Goal: Book appointment/travel/reservation

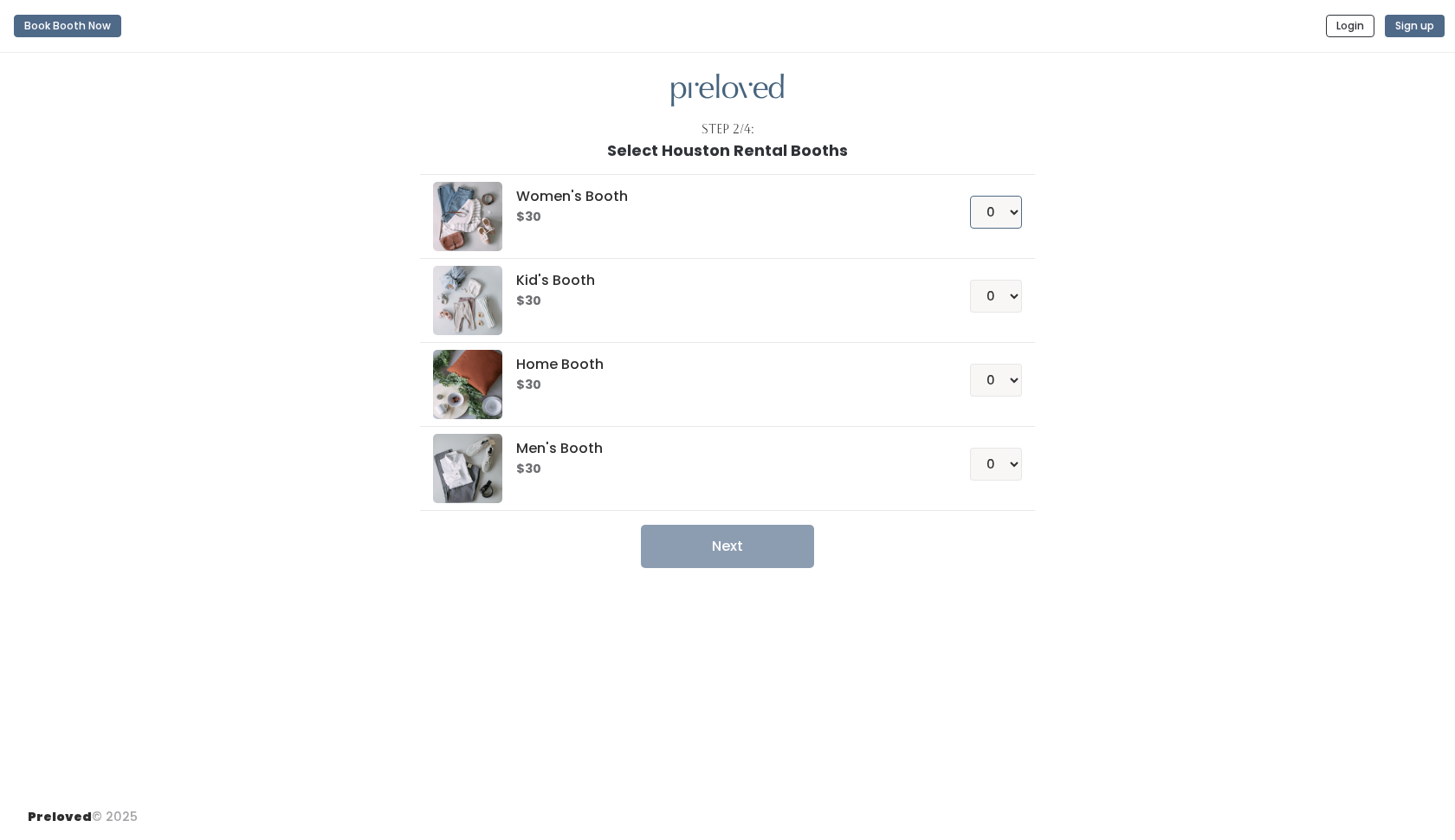
select select "1"
click at [728, 545] on button "Next" at bounding box center [728, 546] width 173 height 43
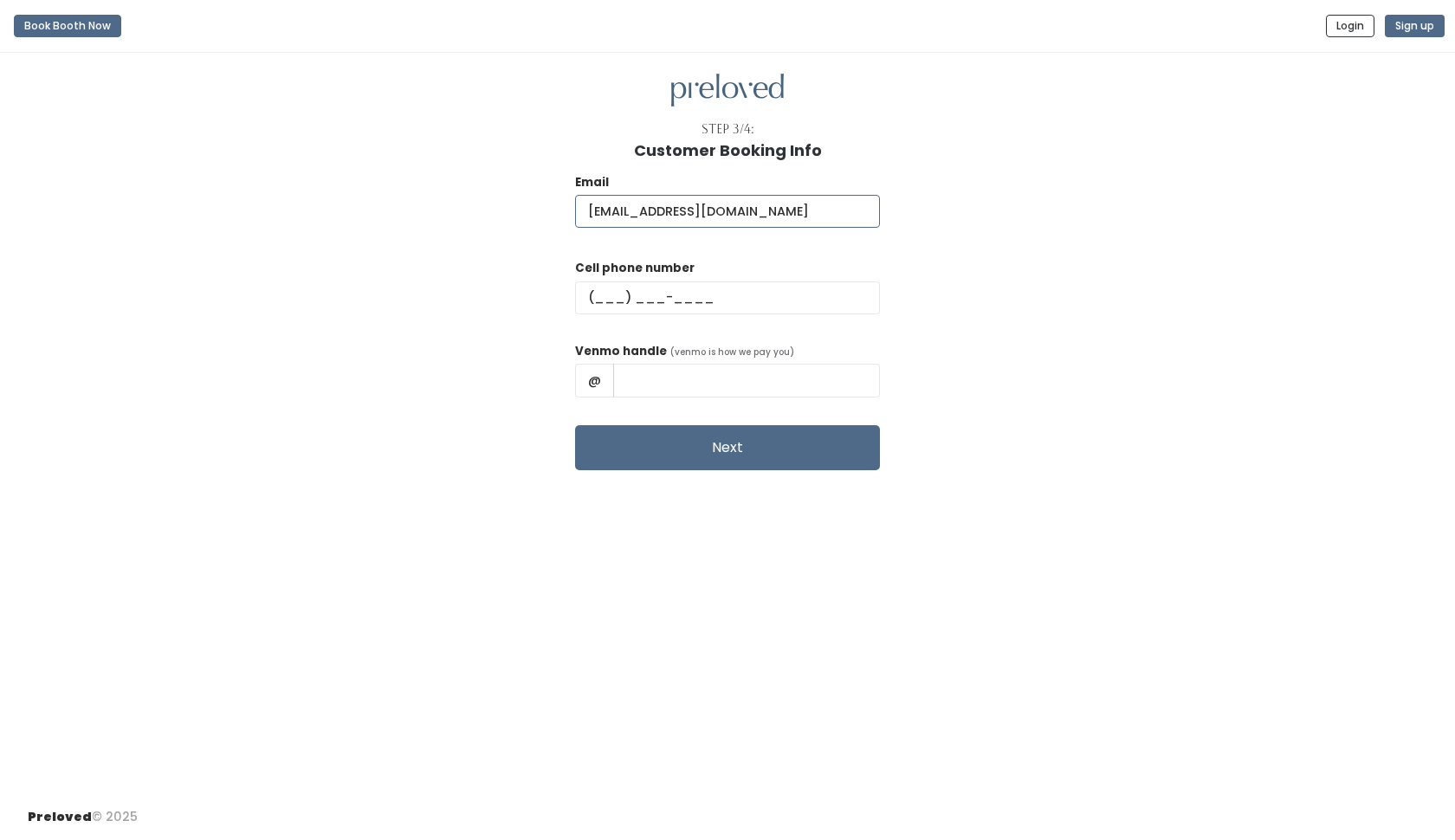
type input "karin78m@gmail.com"
type input "(832) 693-7076"
click at [694, 438] on button "Next" at bounding box center [728, 447] width 305 height 45
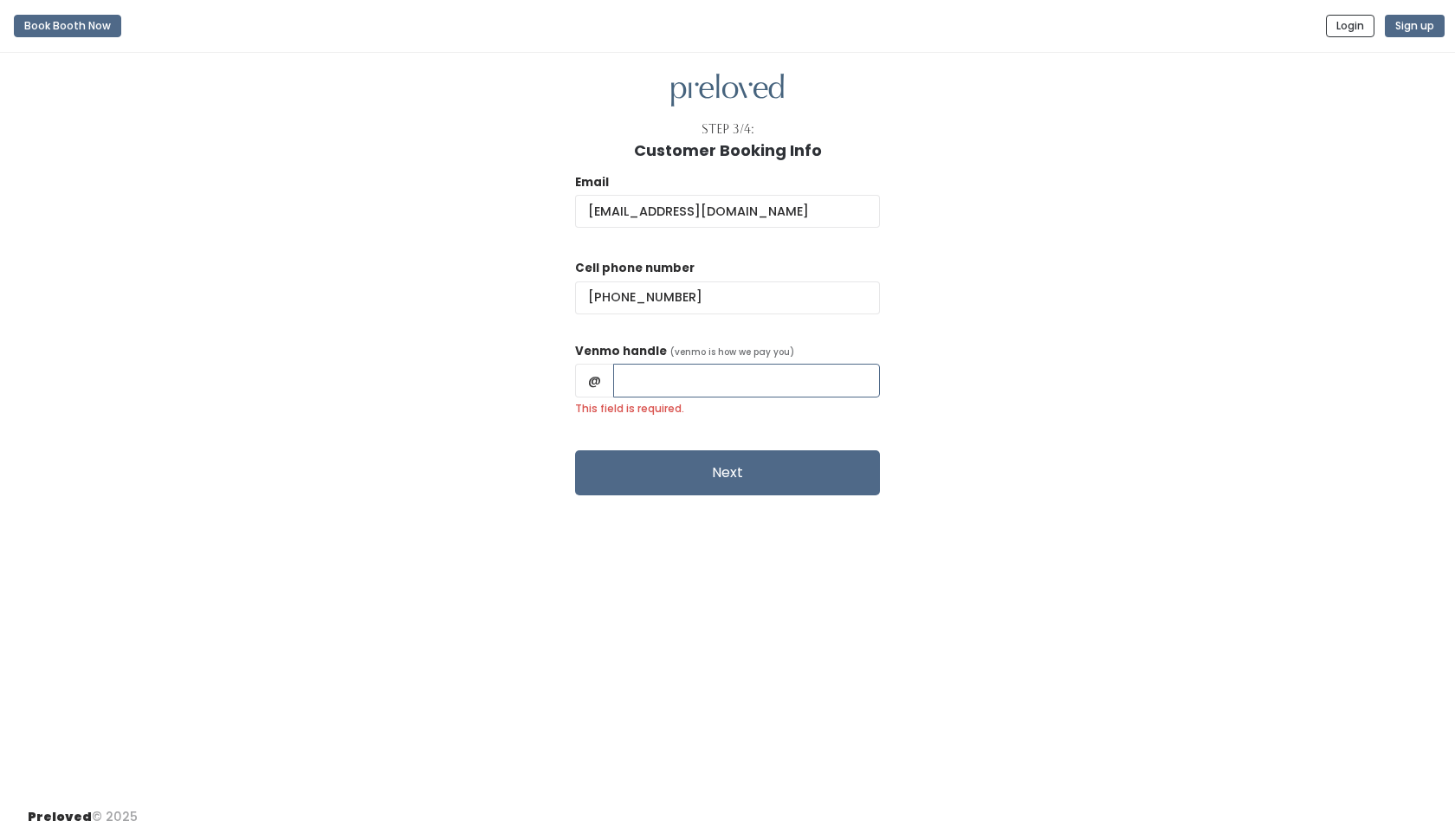
click at [657, 381] on input "This field is required." at bounding box center [747, 380] width 267 height 33
type input "k"
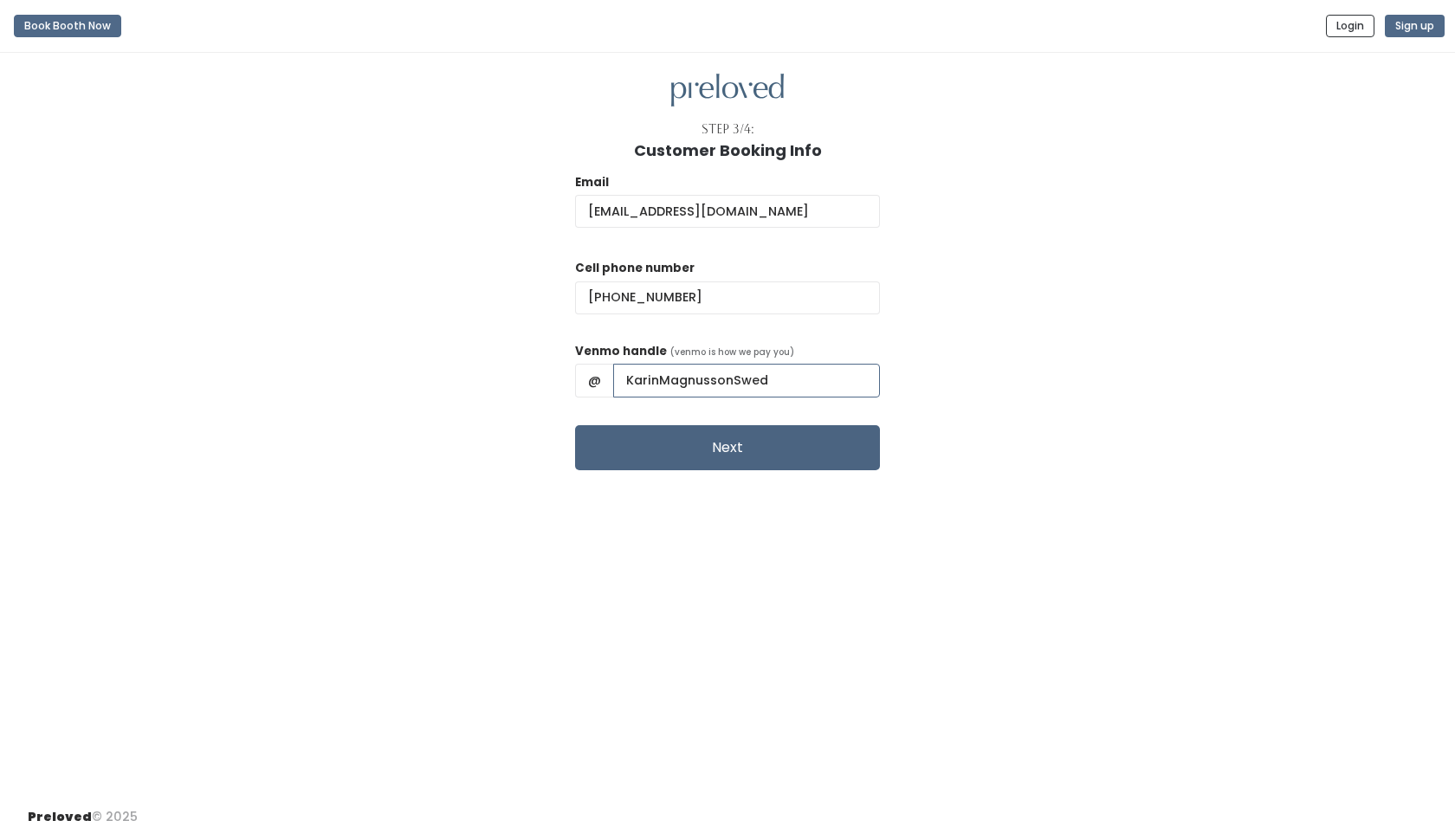
type input "KarinMagnussonSwed"
click at [669, 441] on button "Next" at bounding box center [728, 447] width 305 height 45
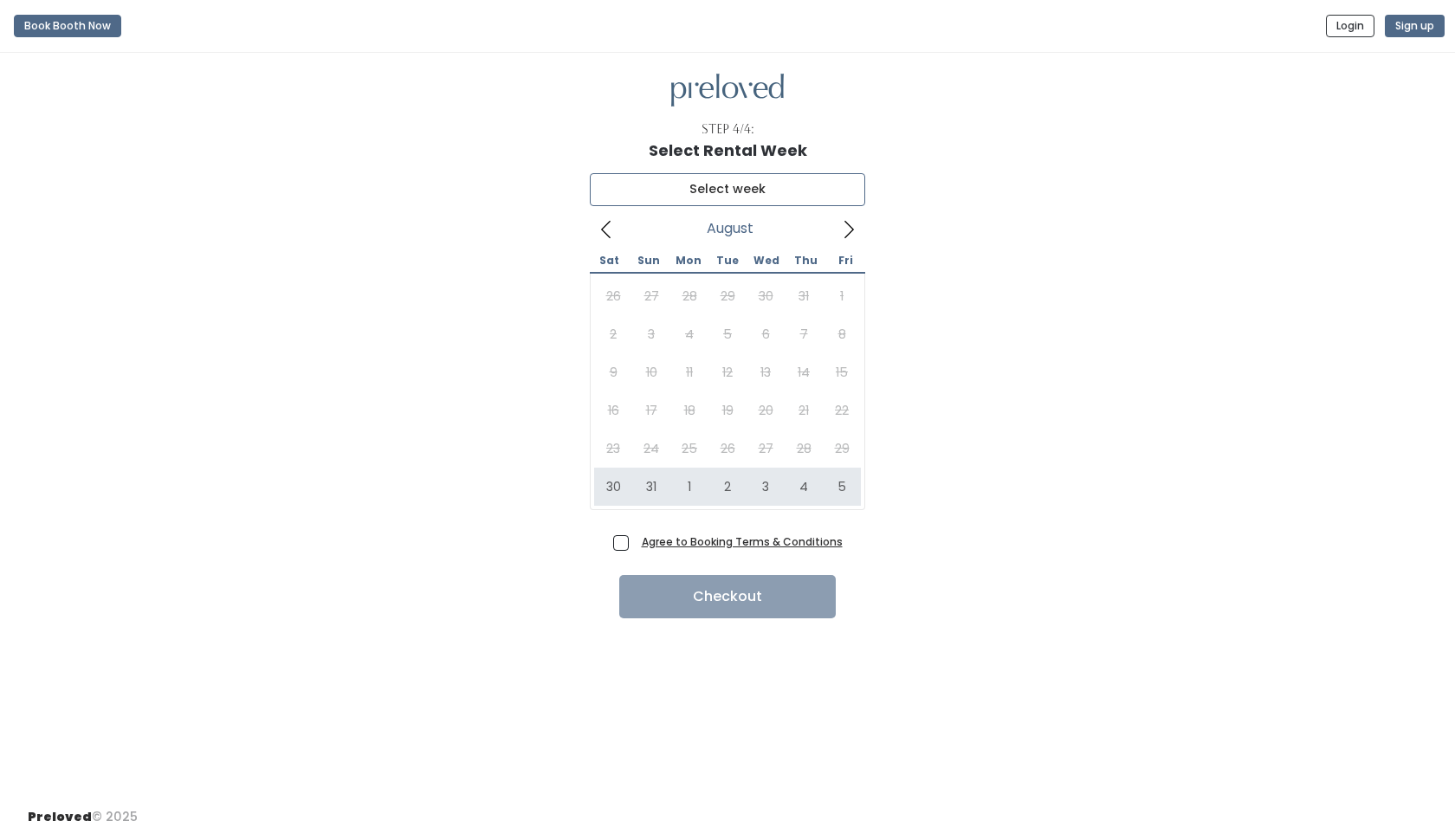
type input "[DATE] to [DATE]"
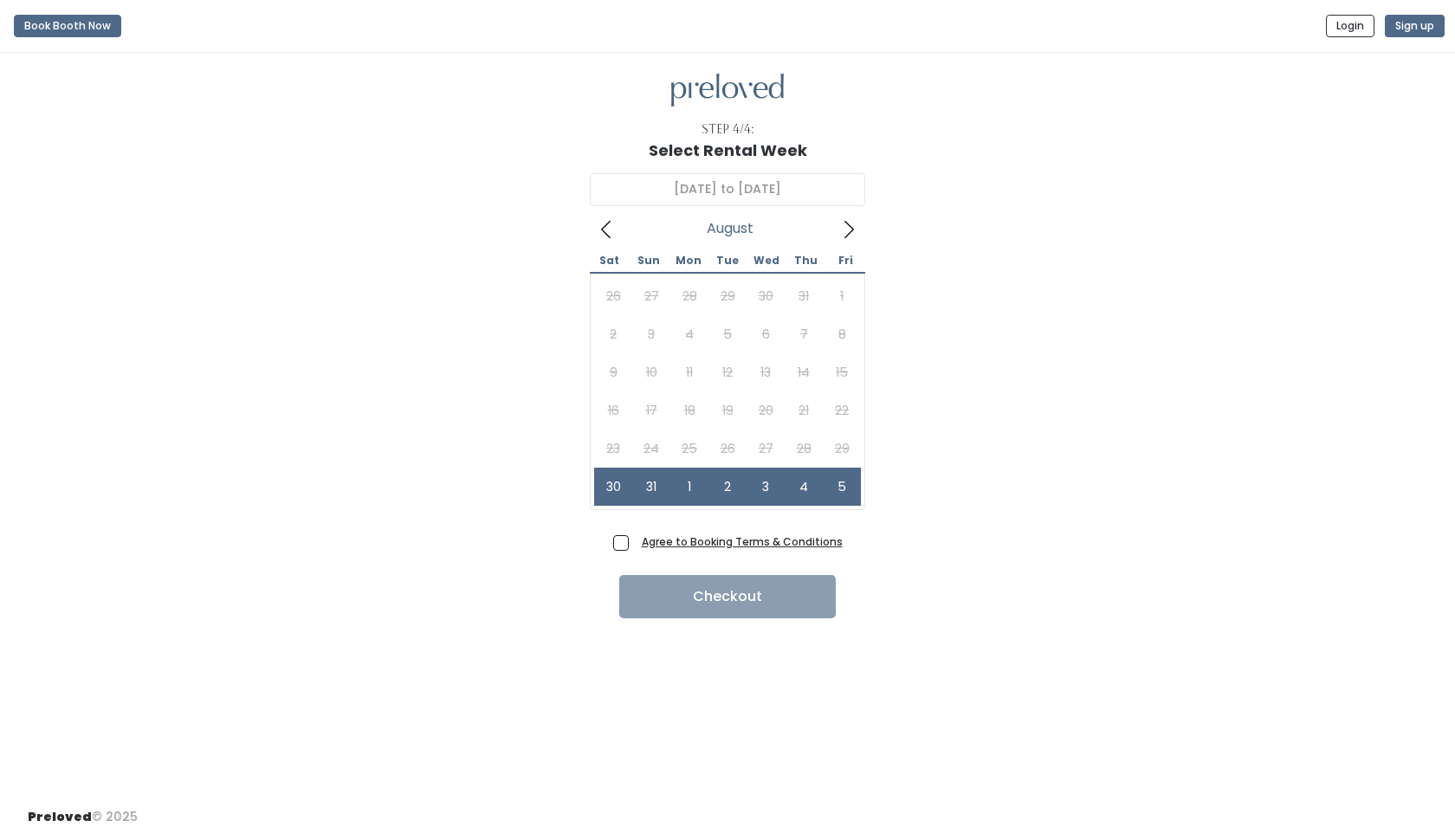
click at [635, 545] on span "Agree to Booking Terms & Conditions" at bounding box center [739, 541] width 207 height 17
click at [635, 543] on input "Agree to Booking Terms & Conditions" at bounding box center [641, 539] width 12 height 12
checkbox input "true"
click at [676, 589] on button "Checkout" at bounding box center [728, 596] width 217 height 43
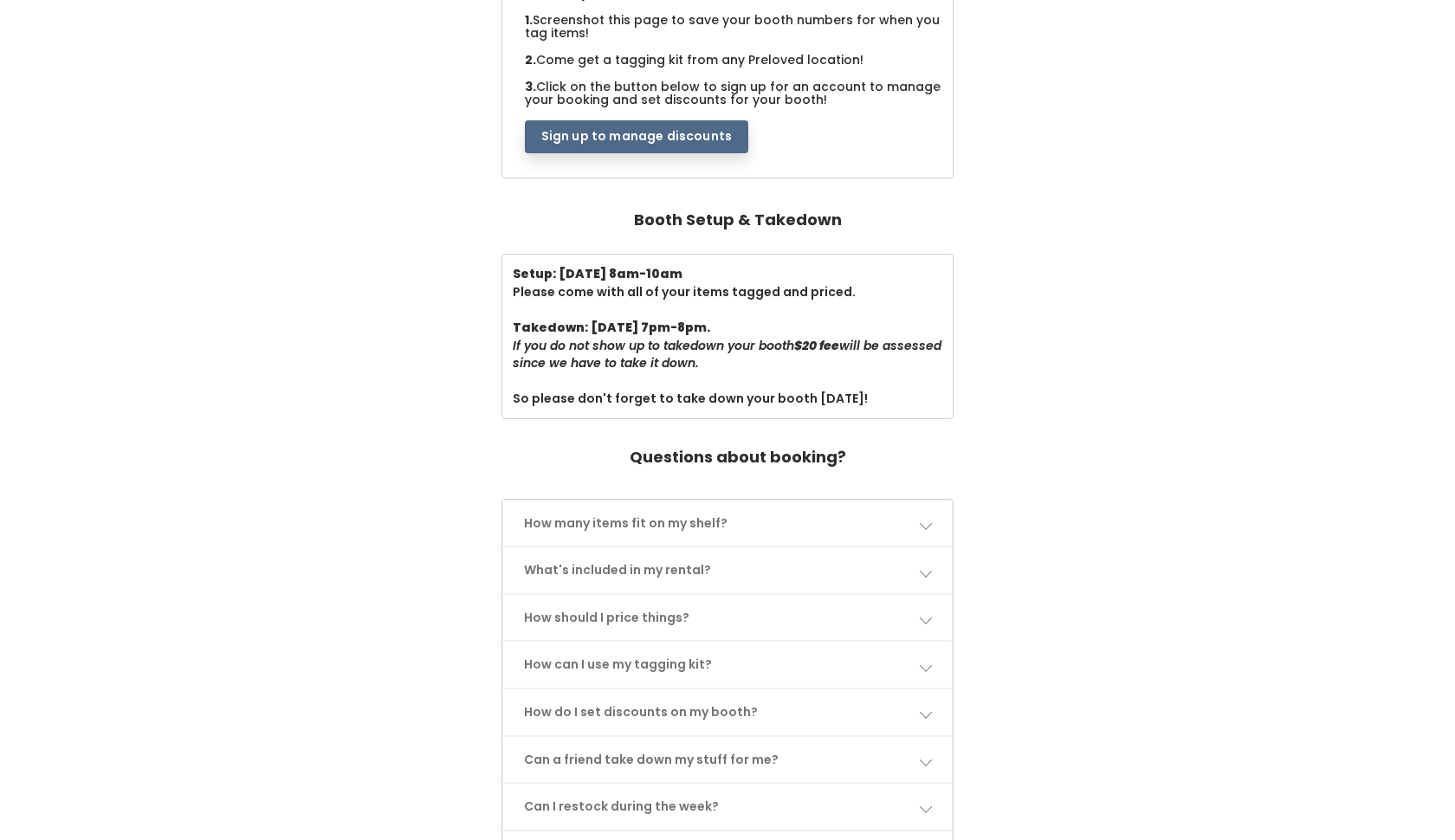
scroll to position [439, 0]
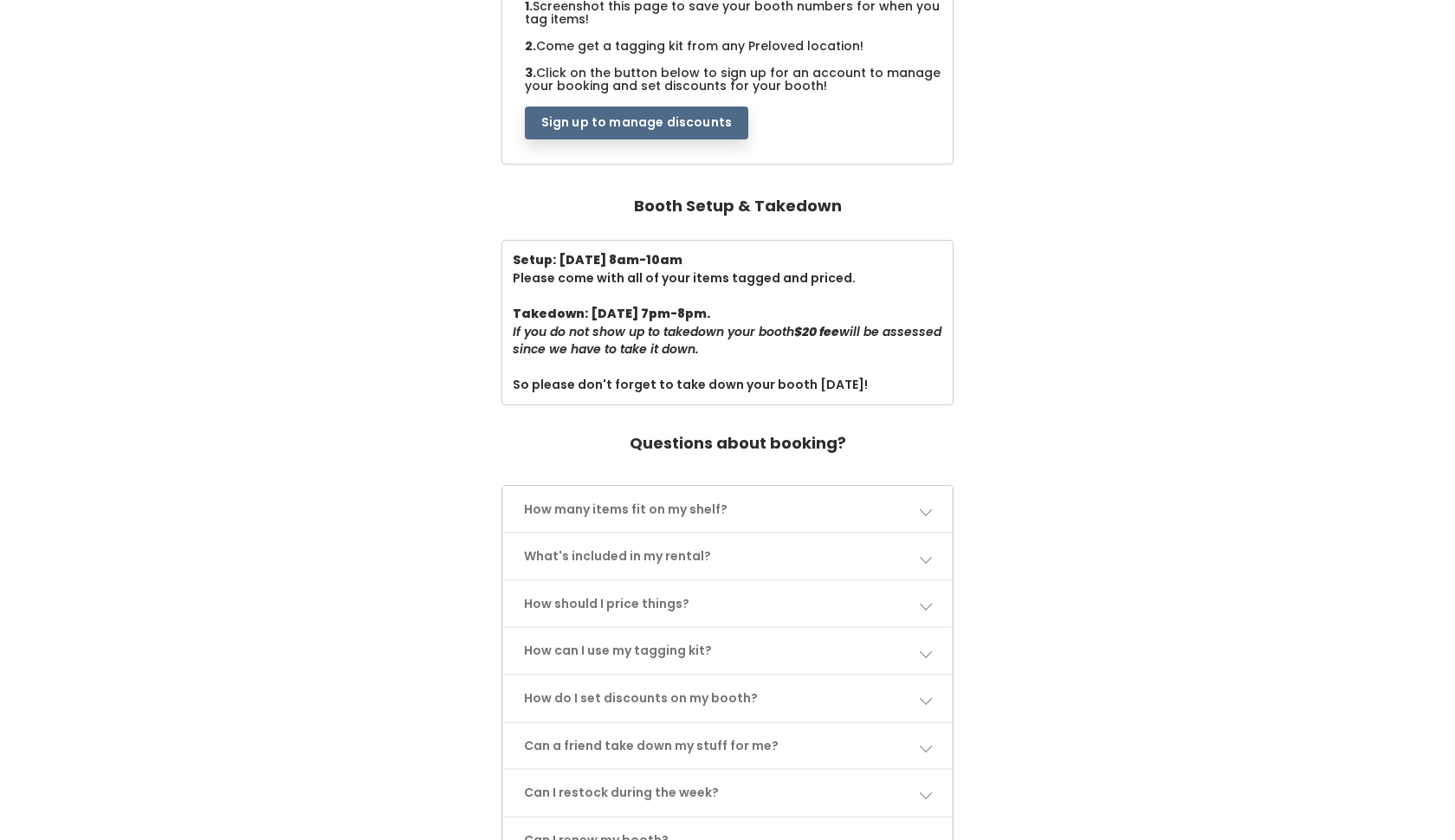
click at [925, 503] on span at bounding box center [925, 509] width 12 height 12
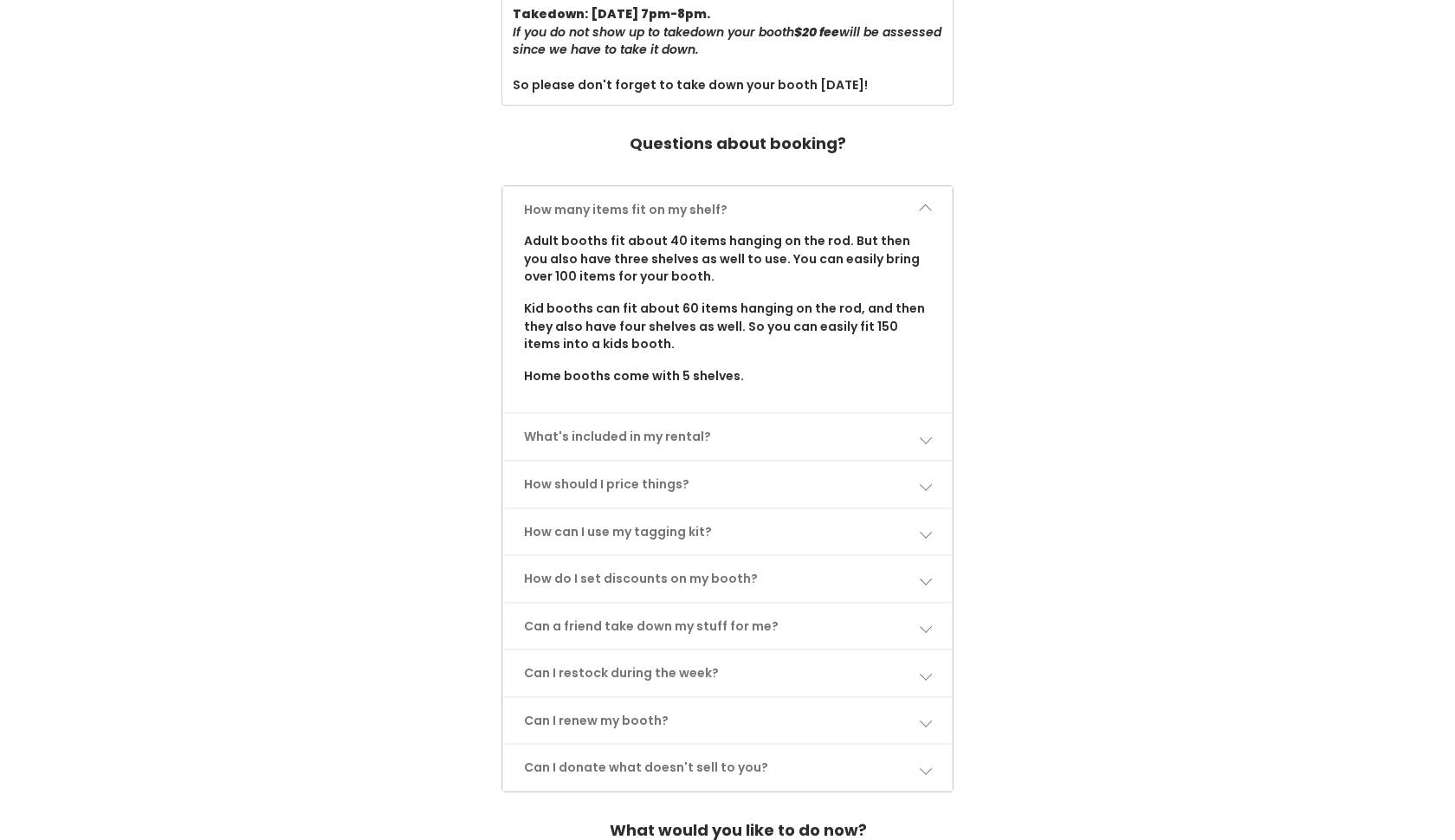
scroll to position [744, 0]
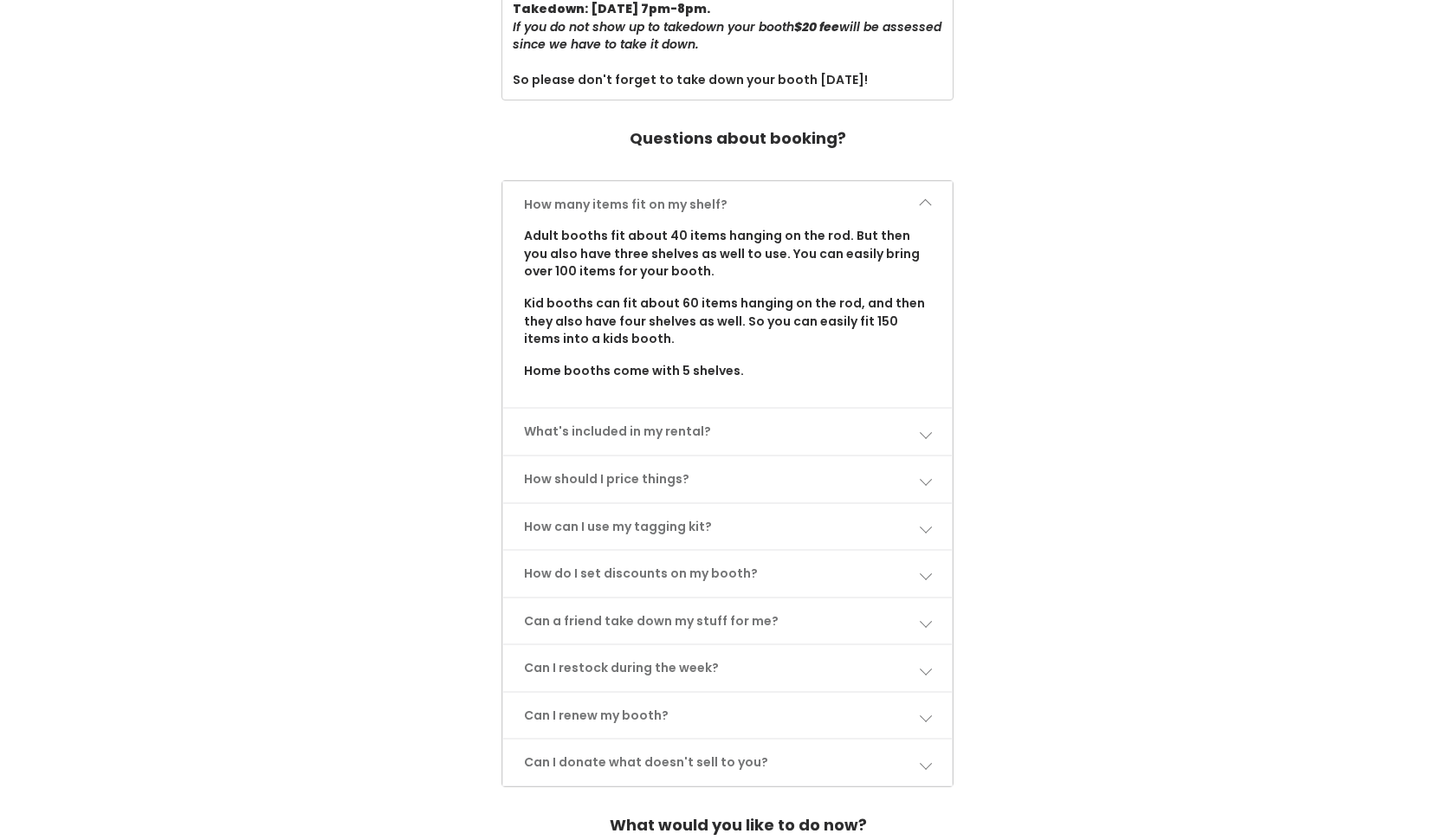
click at [931, 426] on span at bounding box center [925, 432] width 12 height 12
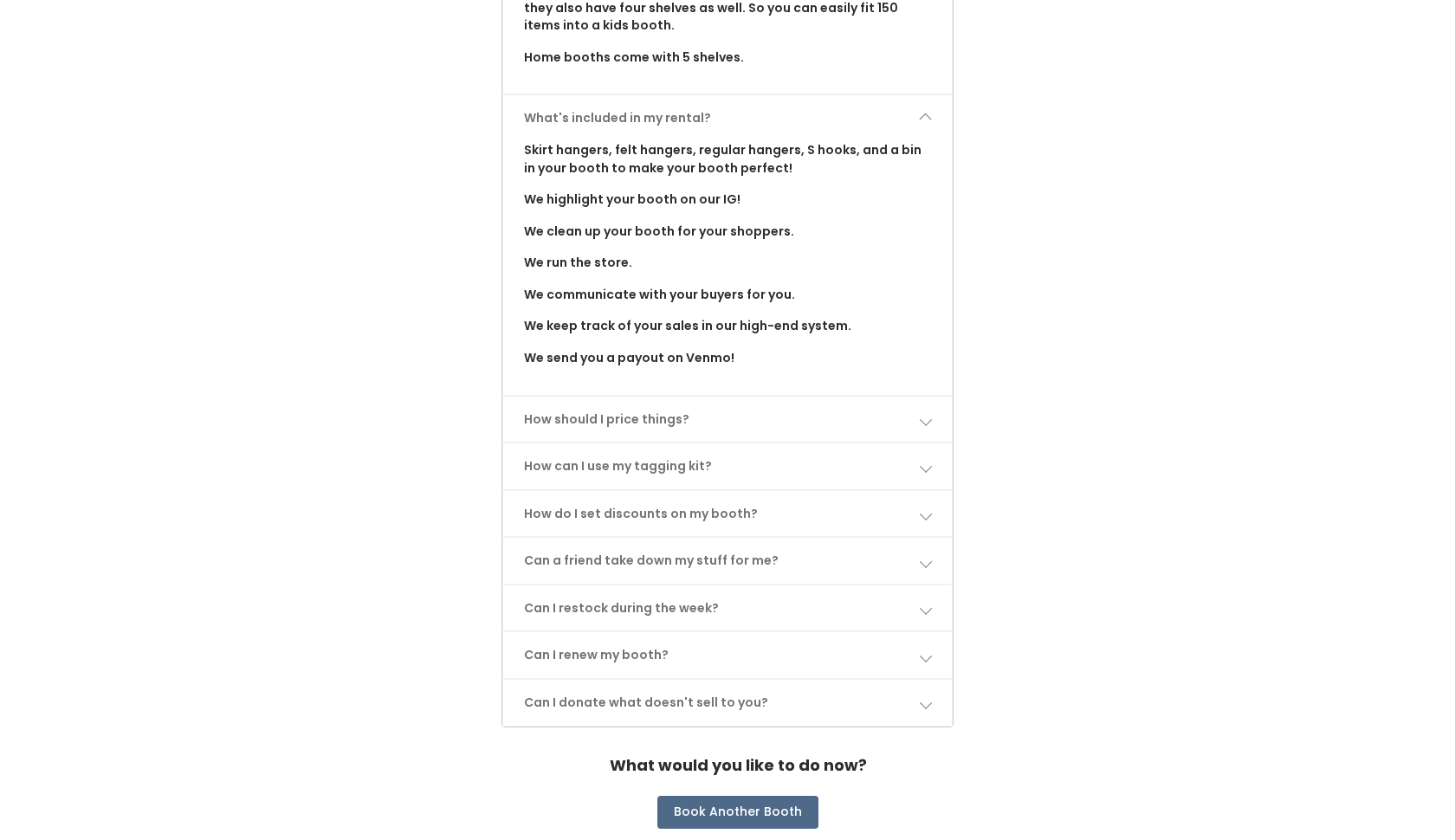
scroll to position [1062, 0]
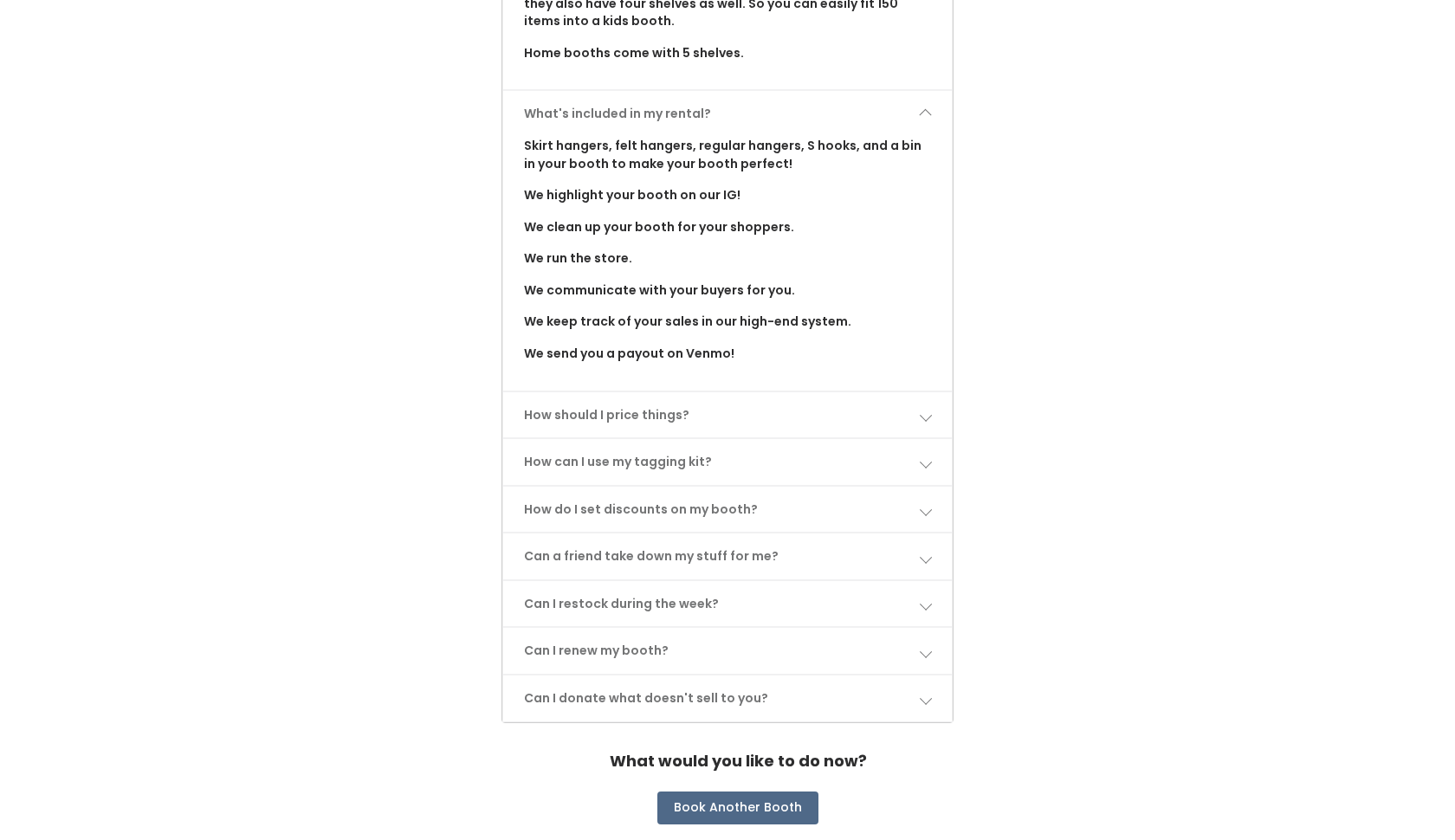
click at [925, 409] on span at bounding box center [925, 415] width 12 height 12
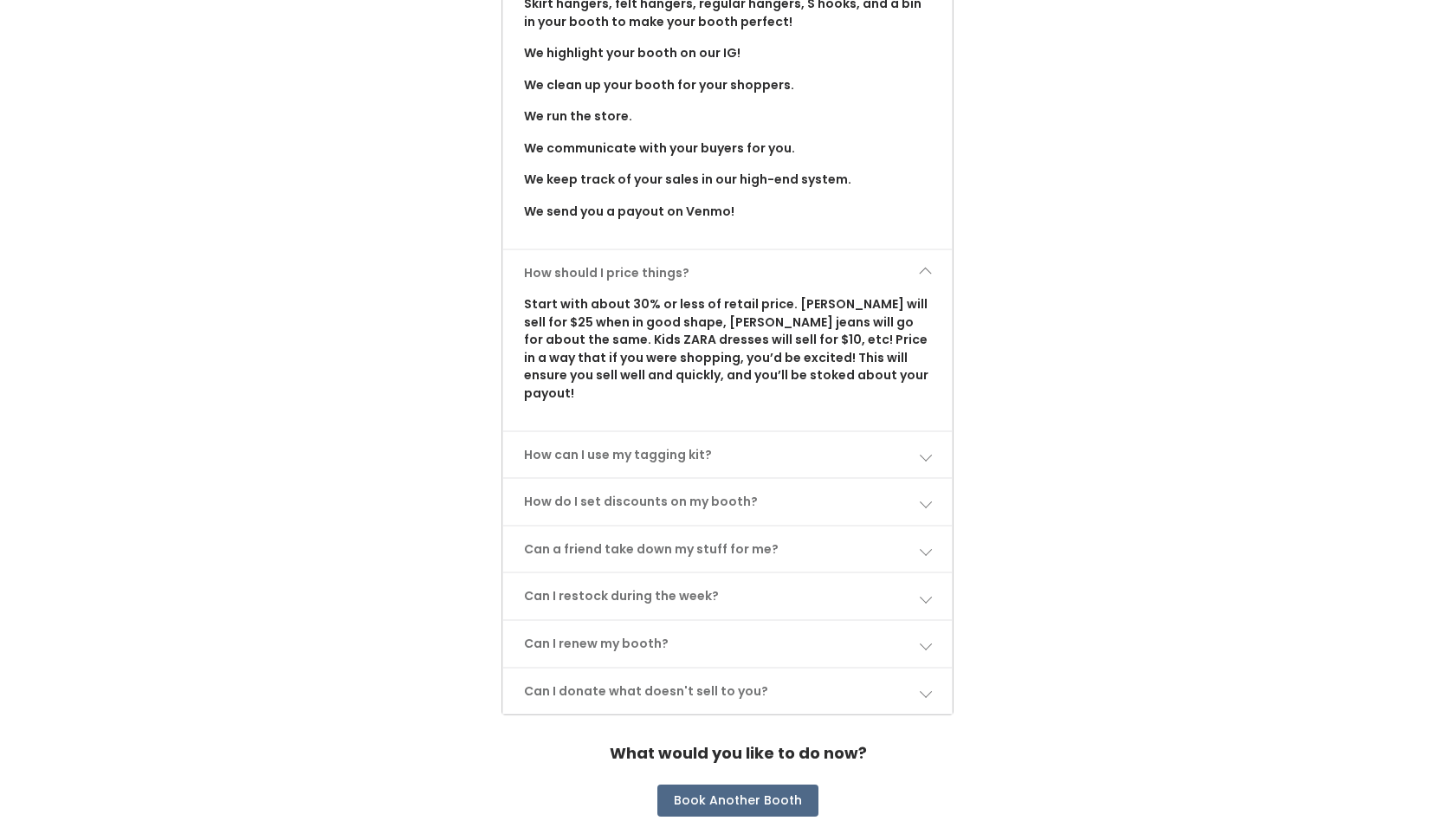
scroll to position [1203, 0]
click at [926, 449] on span at bounding box center [925, 455] width 12 height 12
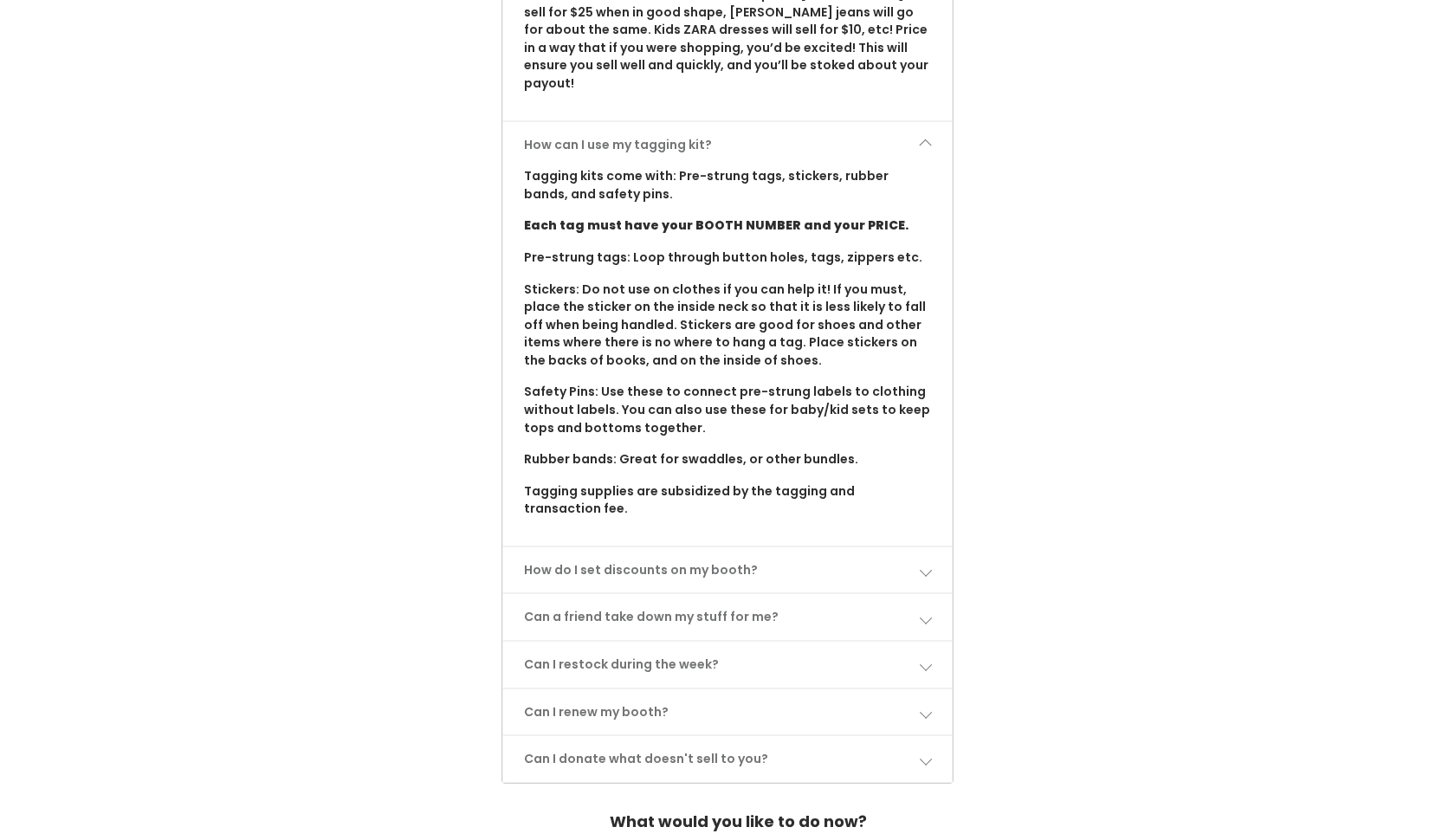
scroll to position [1517, 0]
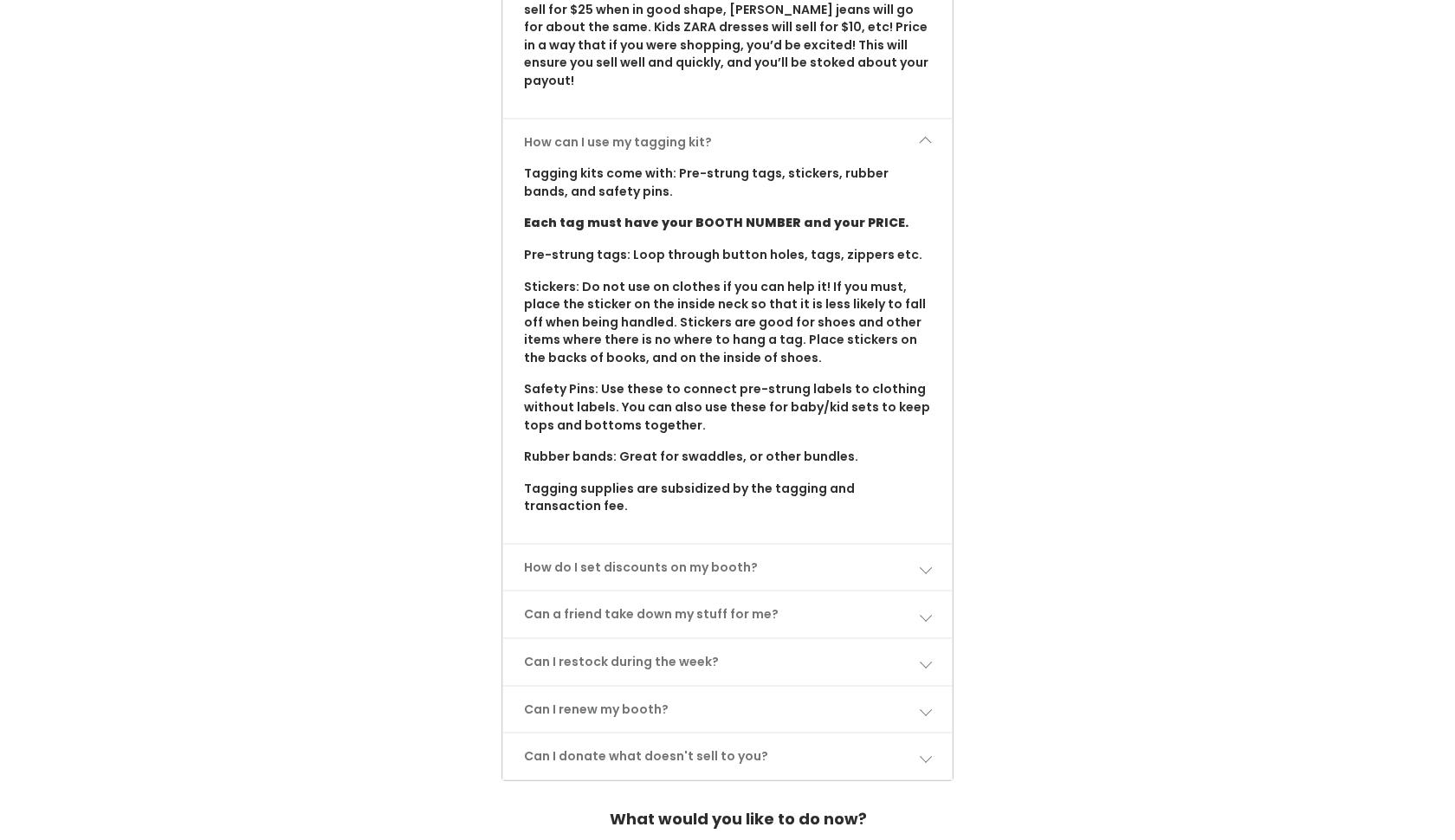
click at [932, 609] on span at bounding box center [925, 614] width 12 height 12
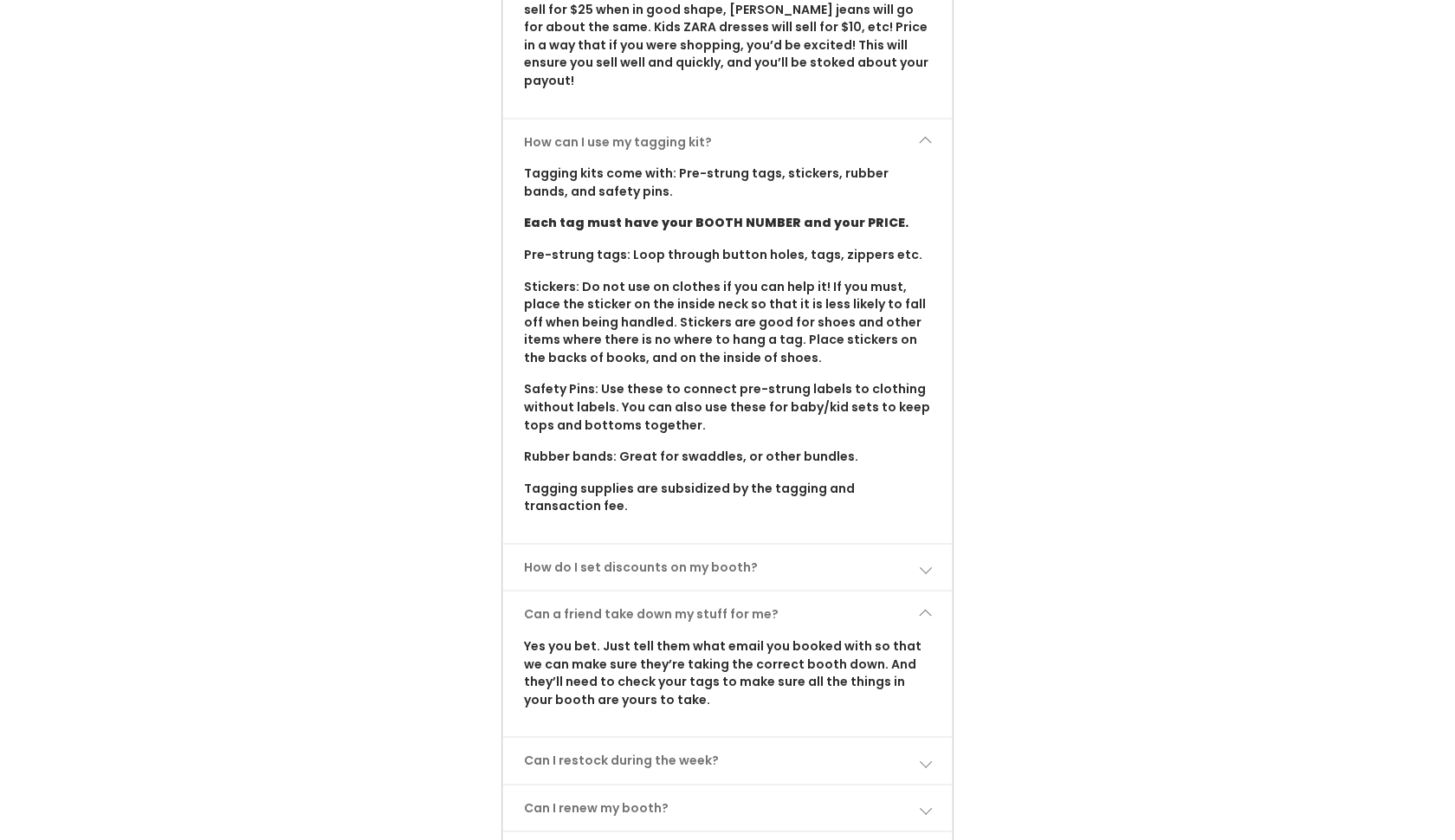
click at [925, 756] on span at bounding box center [925, 761] width 12 height 12
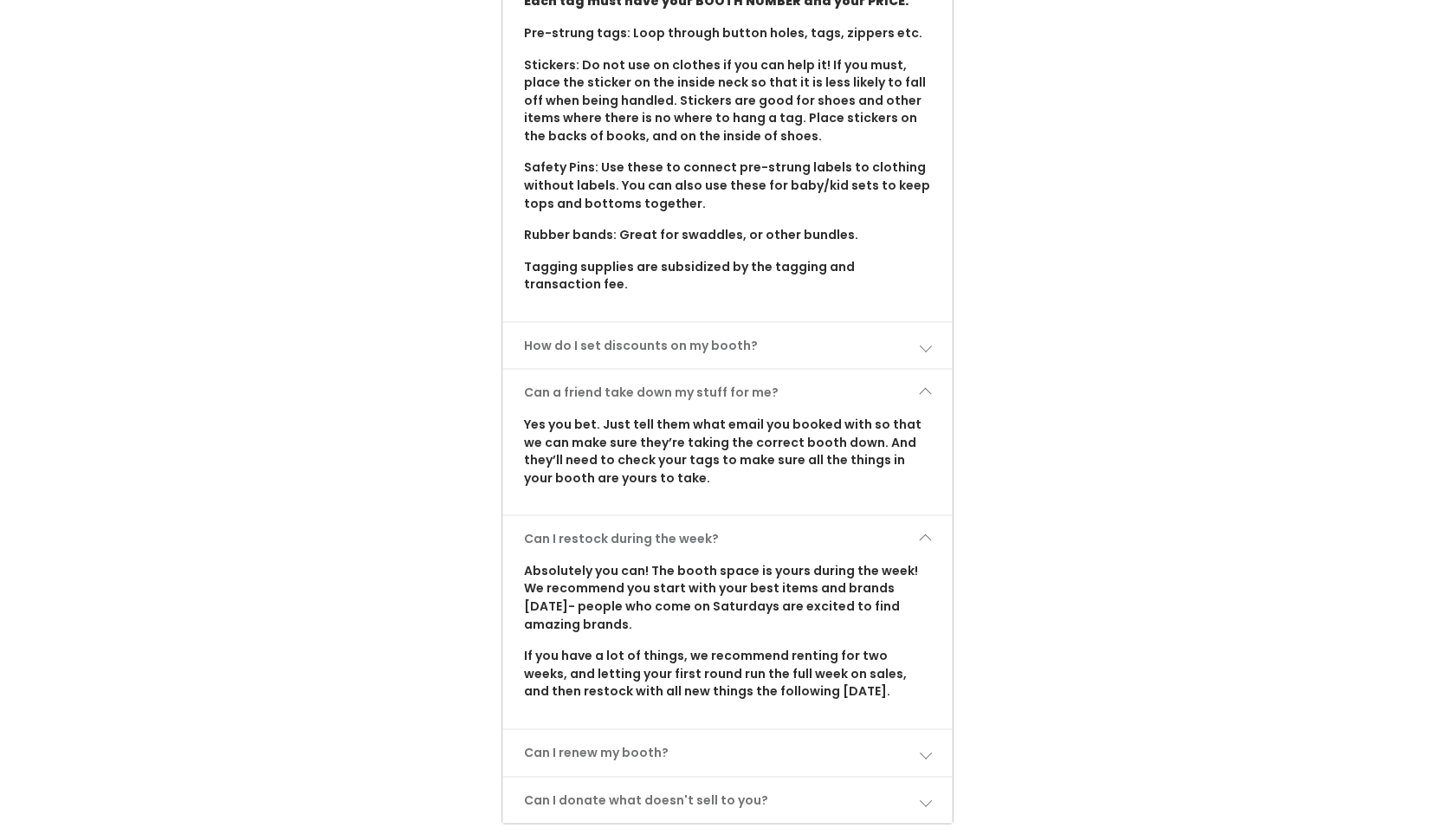
scroll to position [1745, 0]
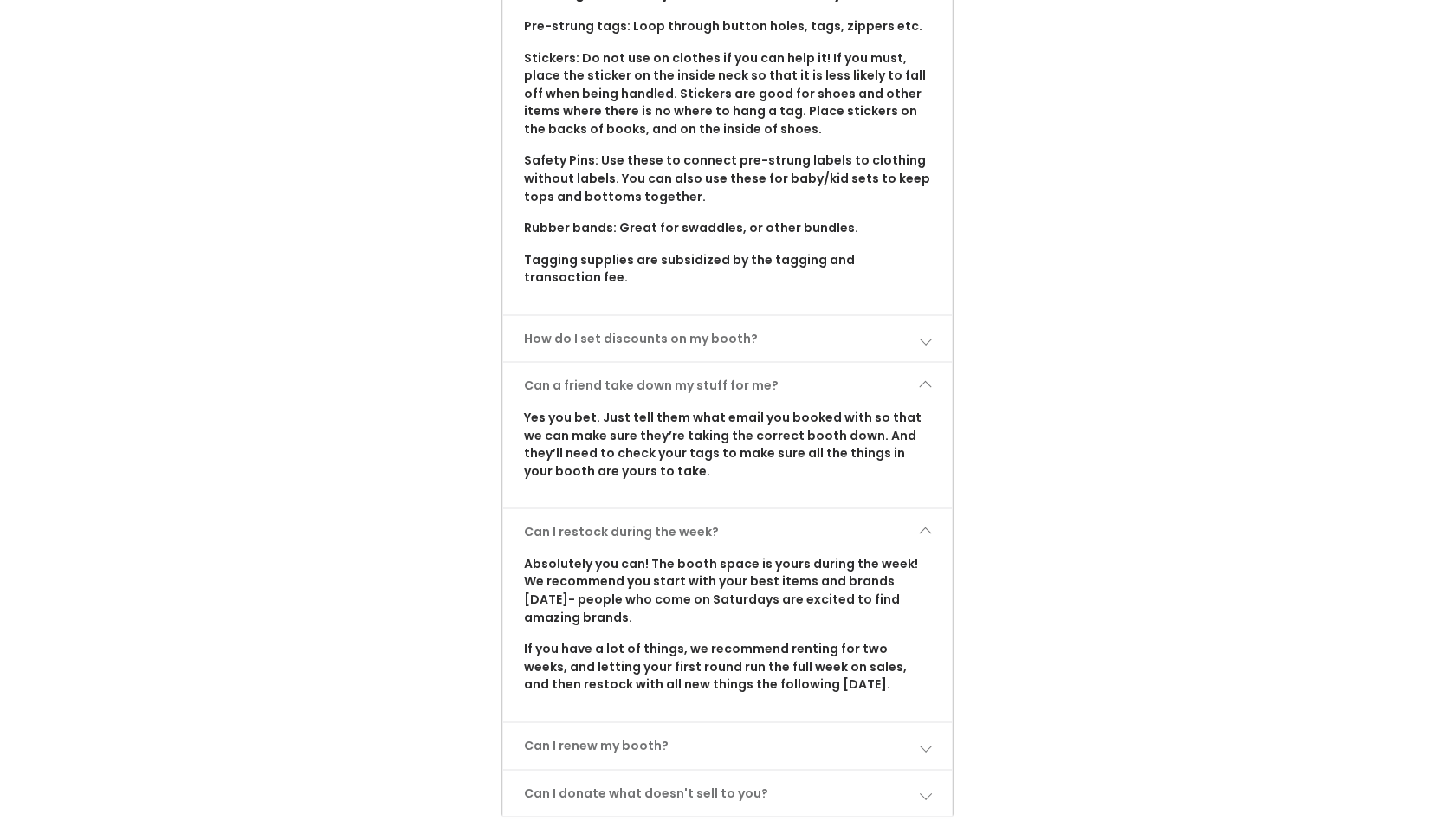
click at [929, 739] on span at bounding box center [925, 745] width 12 height 12
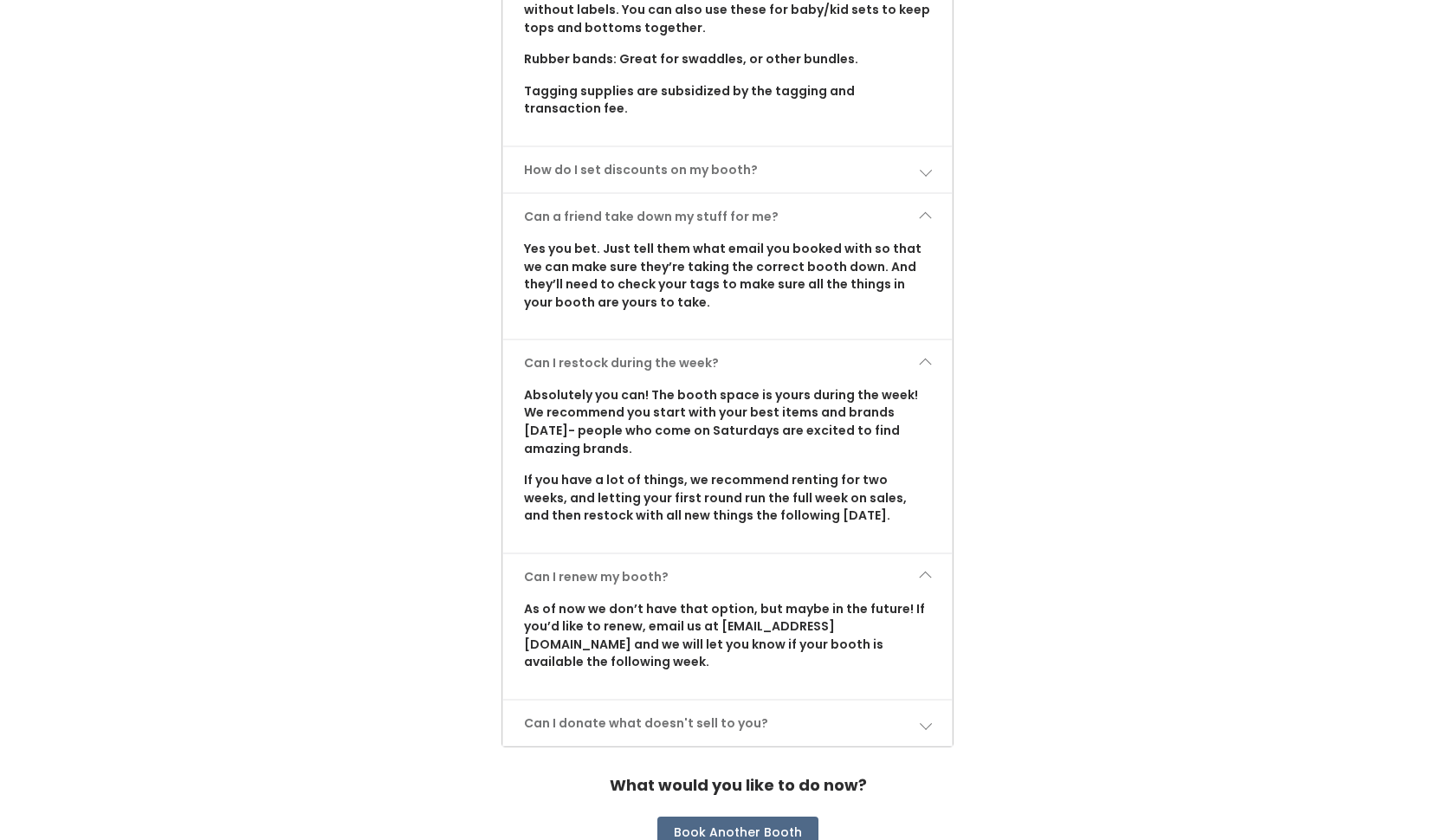
scroll to position [1913, 0]
click at [927, 718] on span at bounding box center [925, 724] width 12 height 12
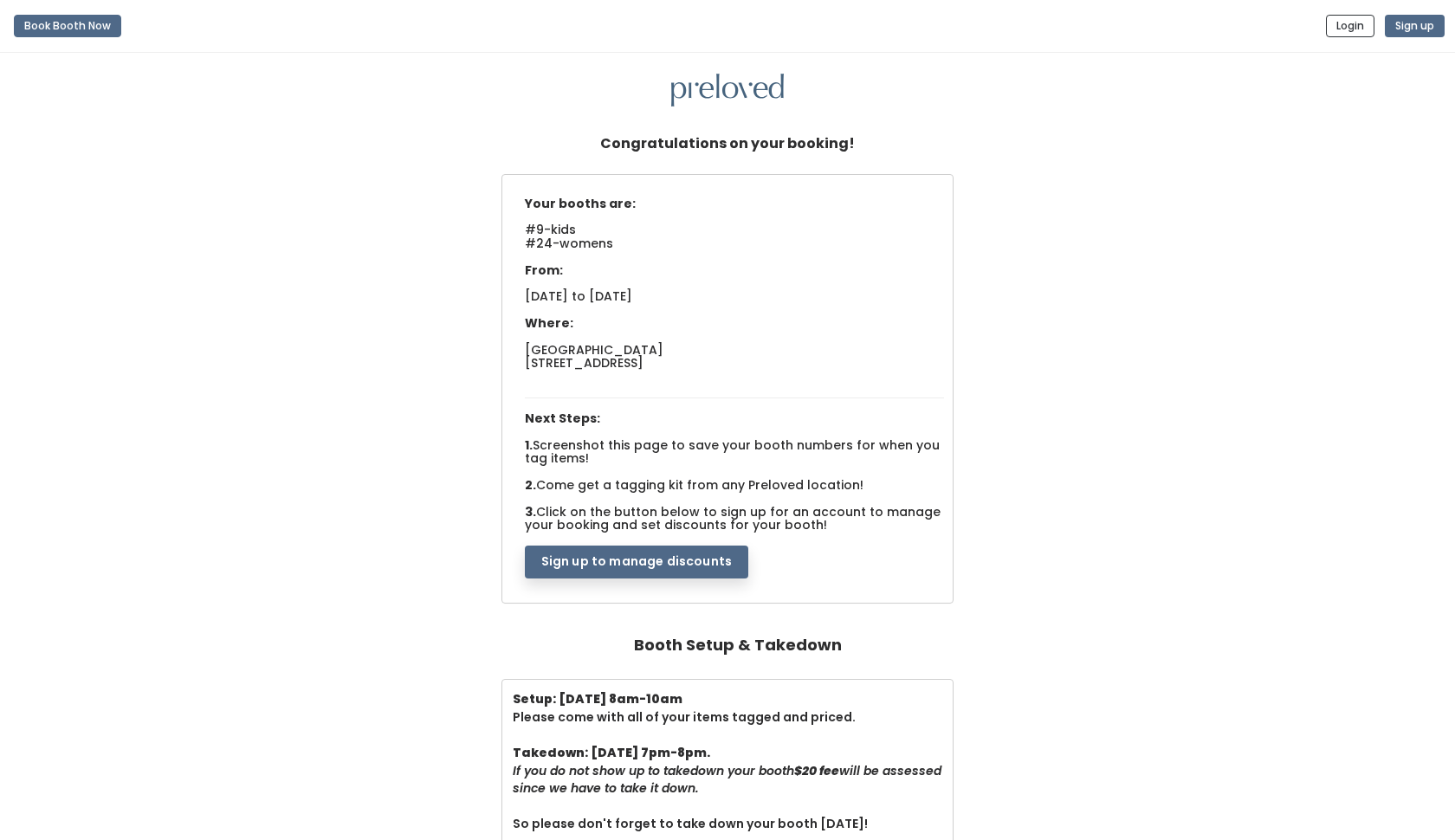
scroll to position [0, 0]
